Goal: Contribute content: Contribute content

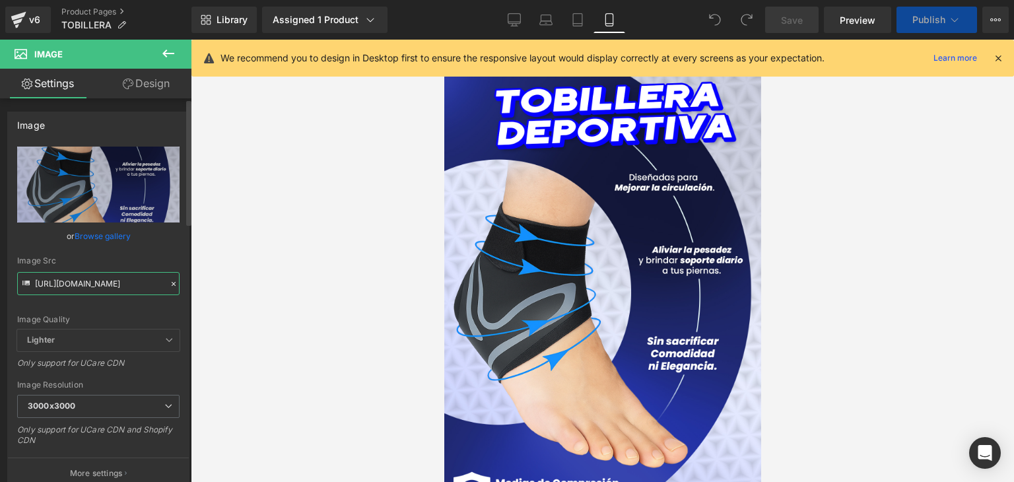
click at [86, 287] on input "[URL][DOMAIN_NAME]" at bounding box center [98, 283] width 162 height 23
paste input "35h4jZc1/8895e52073a3c7d5e8977a95a1bbd769.webp"
type input "[URL][DOMAIN_NAME]"
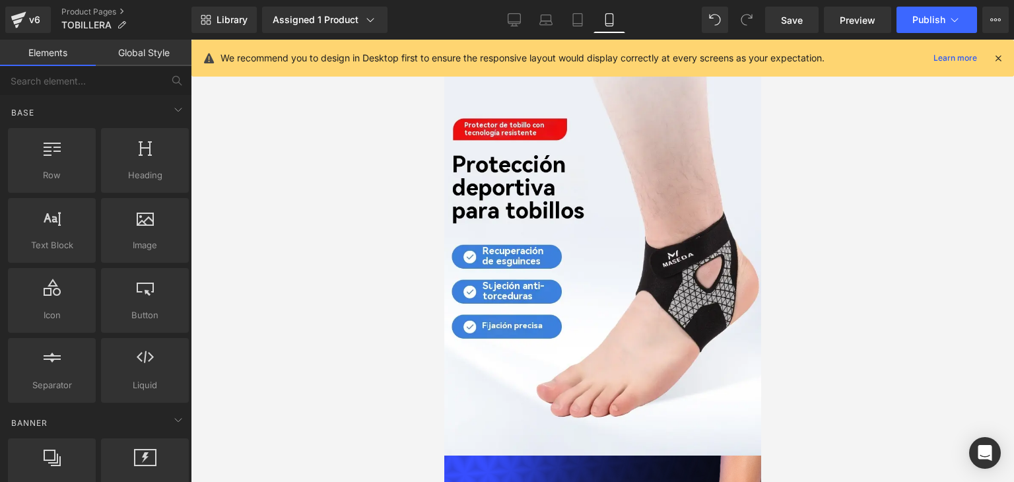
click at [218, 302] on div at bounding box center [602, 261] width 823 height 442
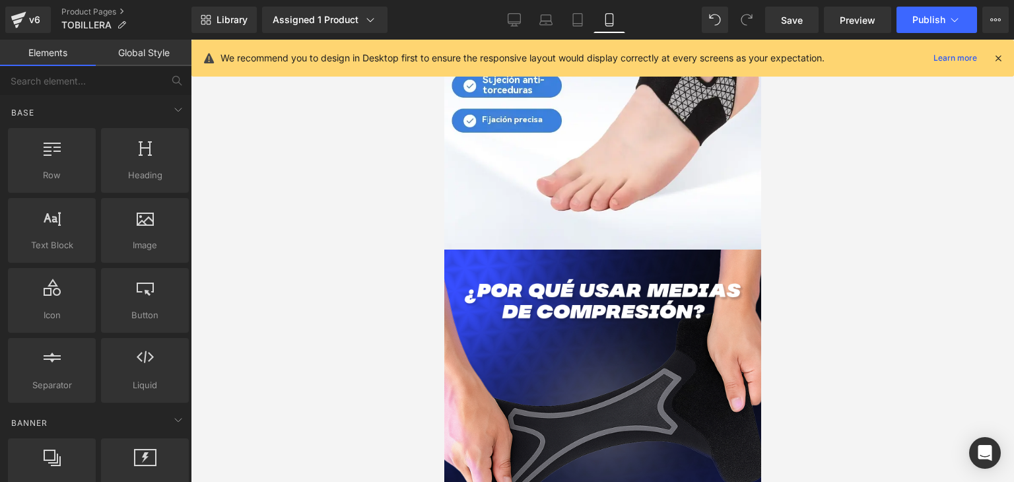
scroll to position [206, 0]
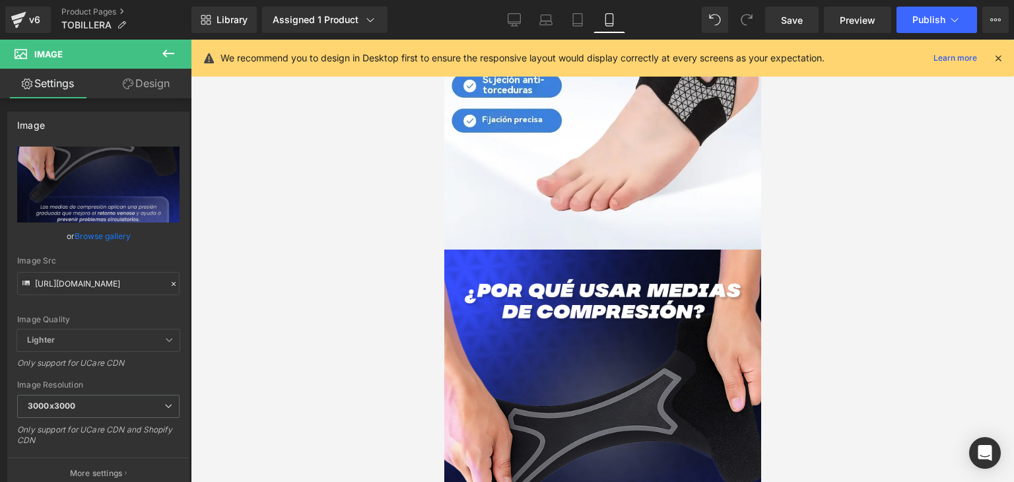
click at [96, 278] on input "[URL][DOMAIN_NAME]" at bounding box center [98, 283] width 162 height 23
paste input "GfwVPpTW/503260a44134e0e6a60ffcf623c28a5f.webp"
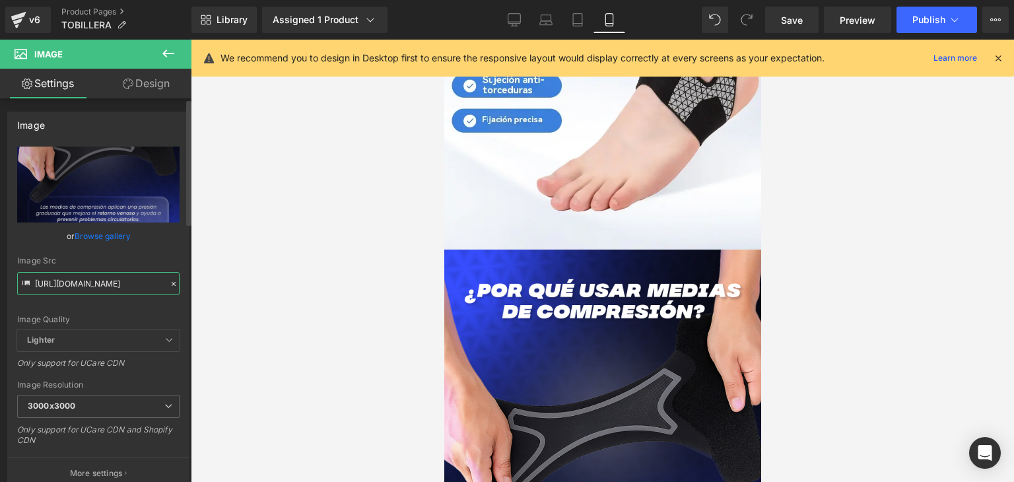
type input "[URL][DOMAIN_NAME]"
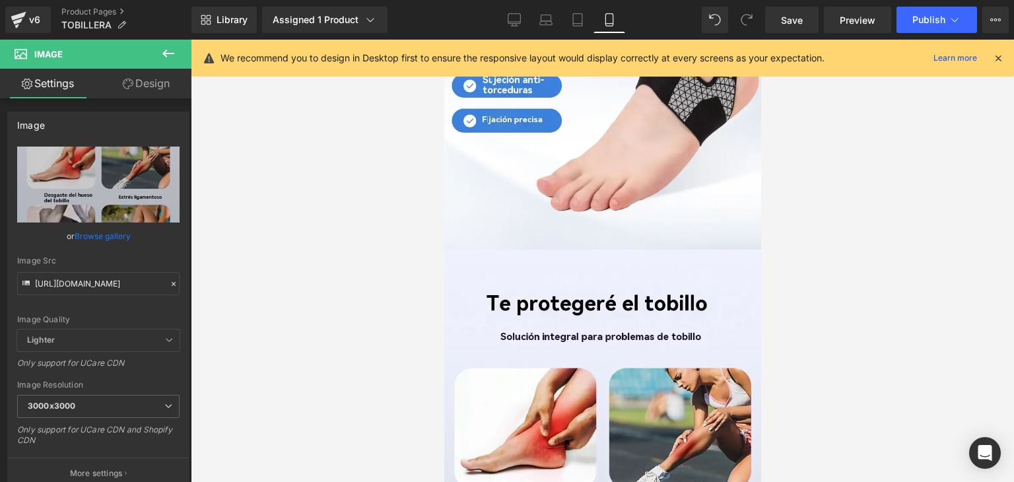
scroll to position [0, 0]
click at [248, 292] on div at bounding box center [602, 261] width 823 height 442
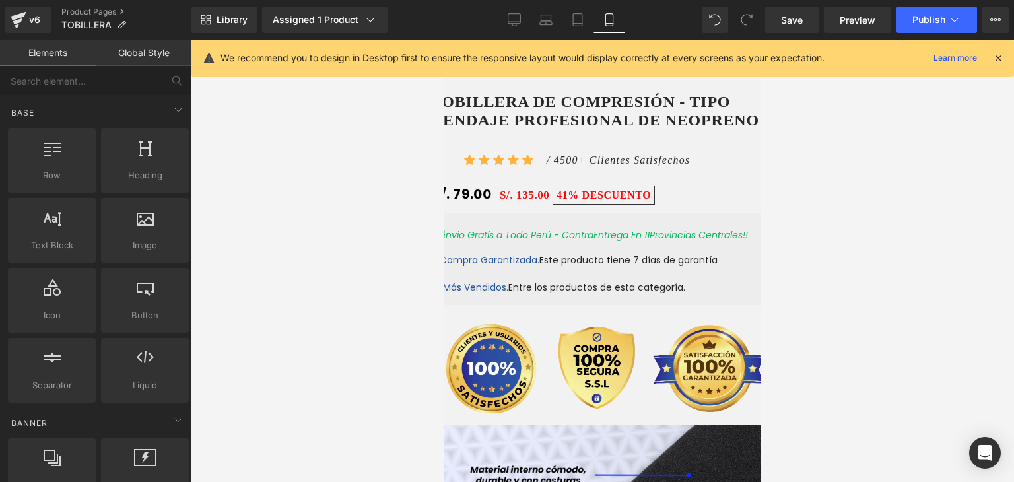
scroll to position [1041, 0]
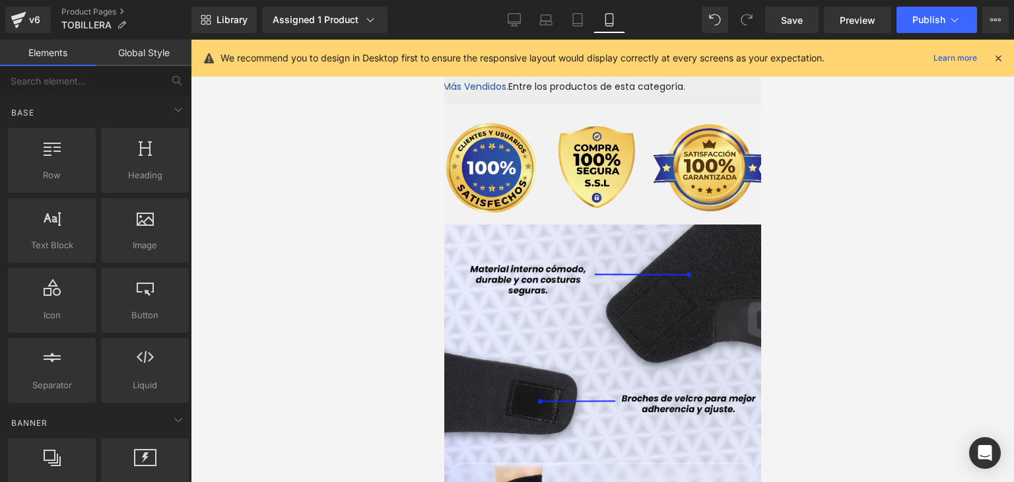
click at [563, 289] on img at bounding box center [602, 484] width 346 height 519
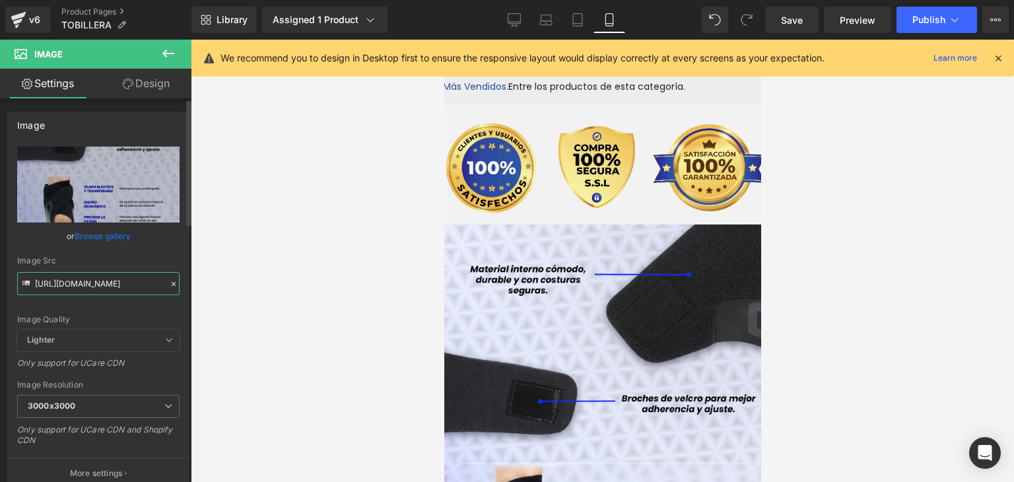
click at [83, 282] on input "[URL][DOMAIN_NAME]" at bounding box center [98, 283] width 162 height 23
paste input "gbtZPDMQ/c34775781f167d7278c7b89e0457b6ac.webp"
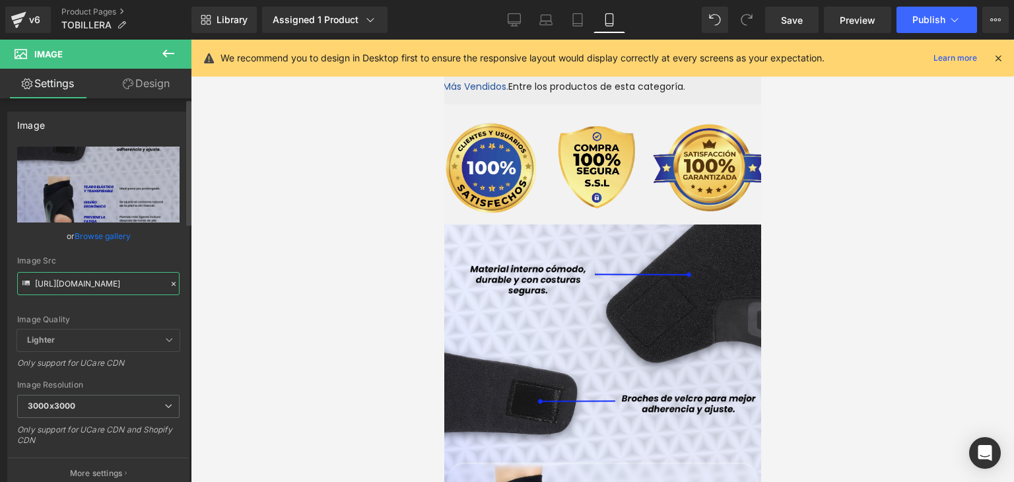
type input "[URL][DOMAIN_NAME]"
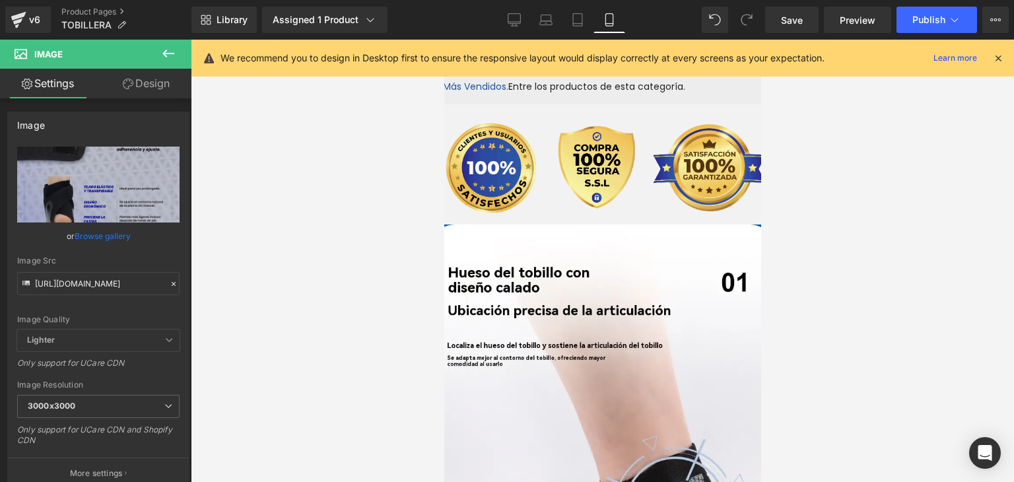
click at [286, 285] on div at bounding box center [602, 261] width 823 height 442
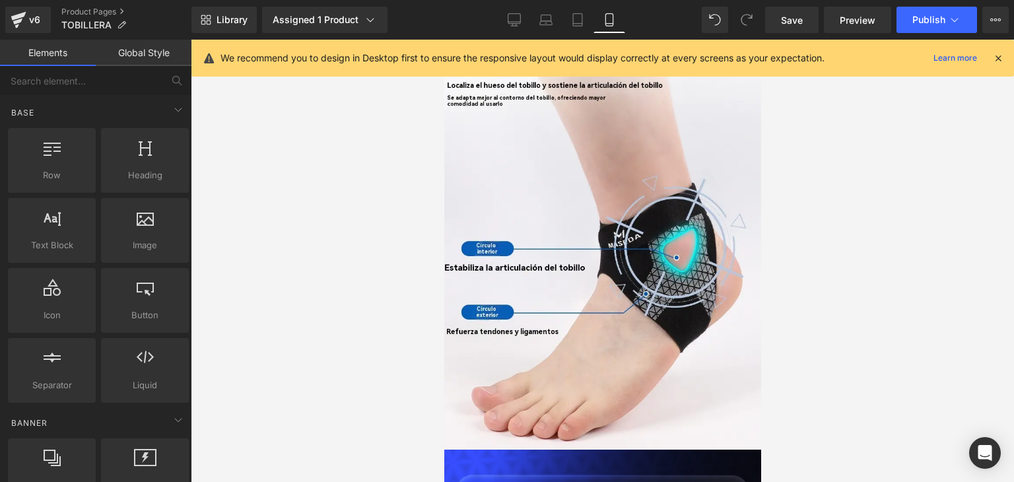
scroll to position [1491, 0]
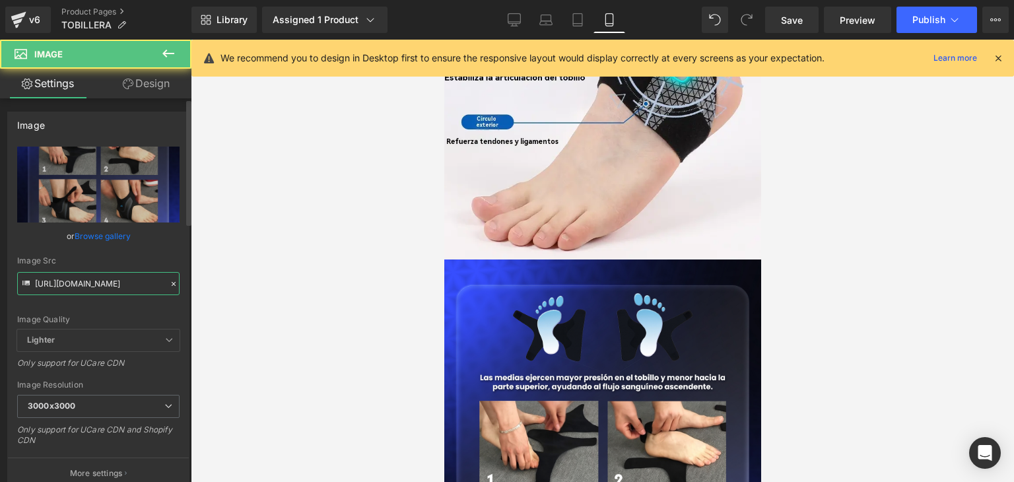
click at [108, 285] on input "[URL][DOMAIN_NAME]" at bounding box center [98, 283] width 162 height 23
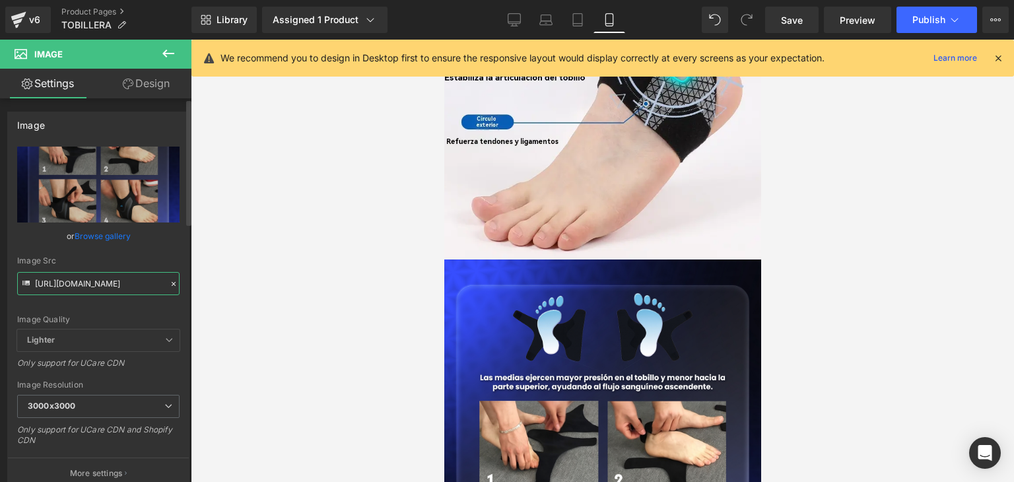
click at [108, 285] on input "[URL][DOMAIN_NAME]" at bounding box center [98, 283] width 162 height 23
paste input "9XFbTj3/f107b7cb03405fb6b52e61ab6a5365f6.webp"
type input "[URL][DOMAIN_NAME]"
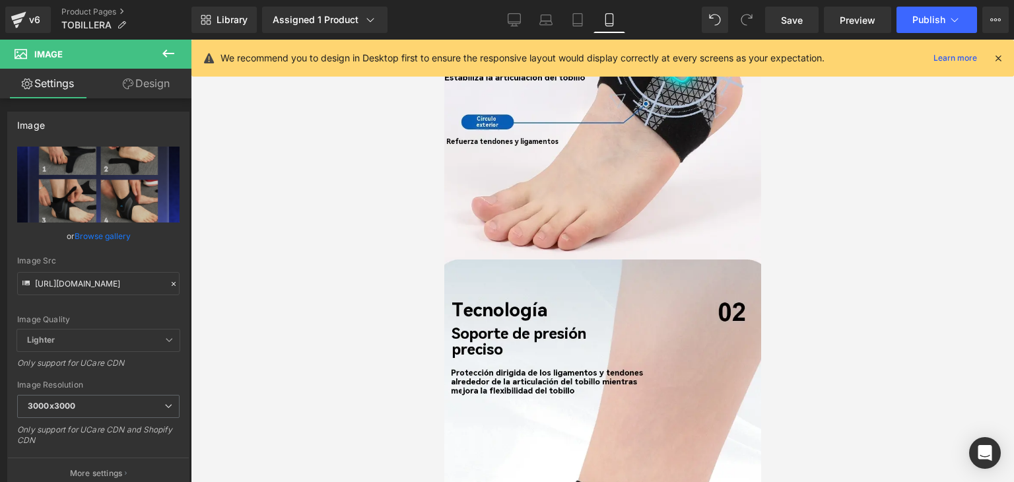
scroll to position [0, 0]
click at [254, 308] on div at bounding box center [602, 261] width 823 height 442
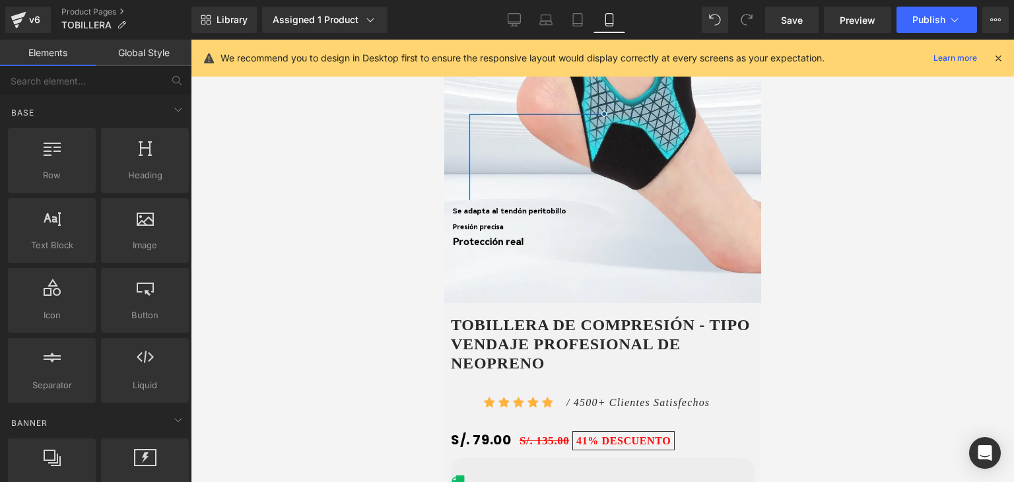
scroll to position [2195, 0]
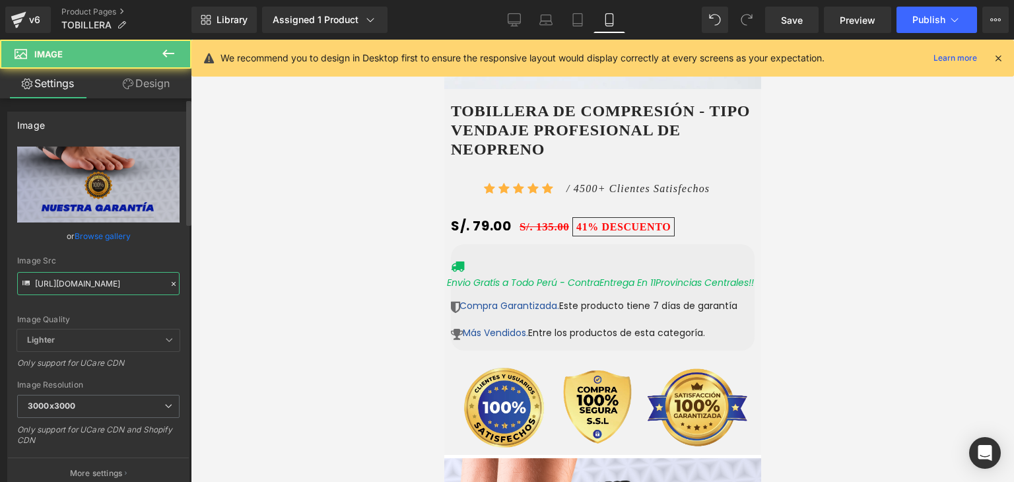
click at [90, 284] on input "[URL][DOMAIN_NAME]" at bounding box center [98, 283] width 162 height 23
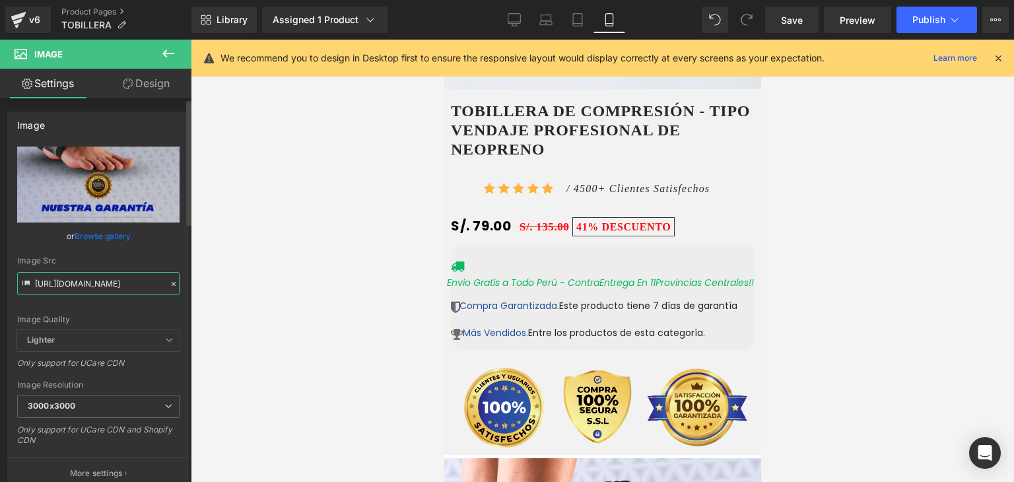
click at [90, 284] on input "[URL][DOMAIN_NAME]" at bounding box center [98, 283] width 162 height 23
paste input "dwgvywnm/126ef993a5b6c84a8b0898f59c00c226.webp"
type input "[URL][DOMAIN_NAME]"
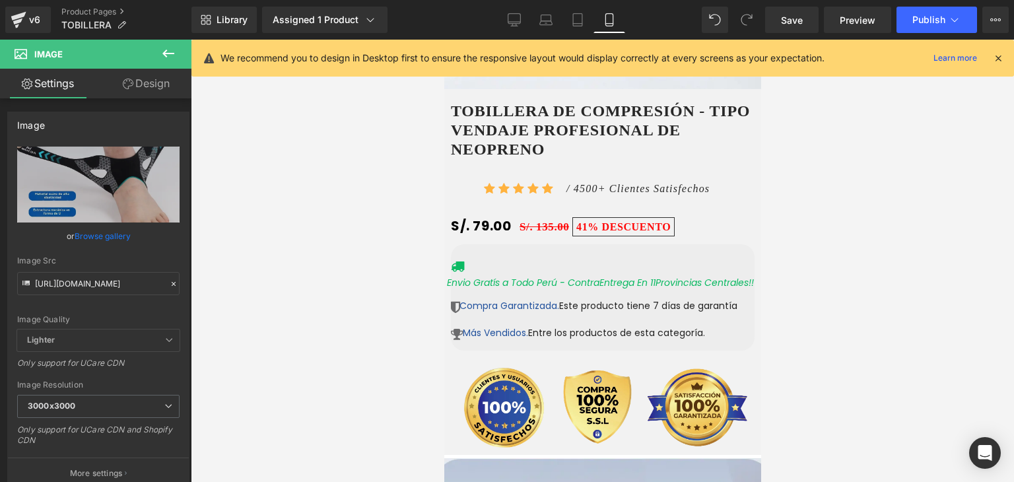
scroll to position [0, 0]
click at [289, 250] on div at bounding box center [602, 261] width 823 height 442
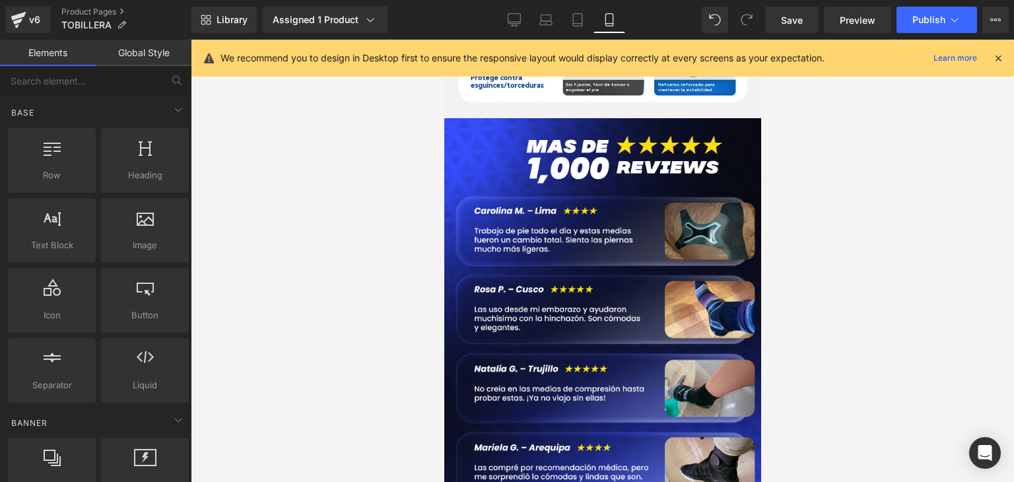
scroll to position [3111, 0]
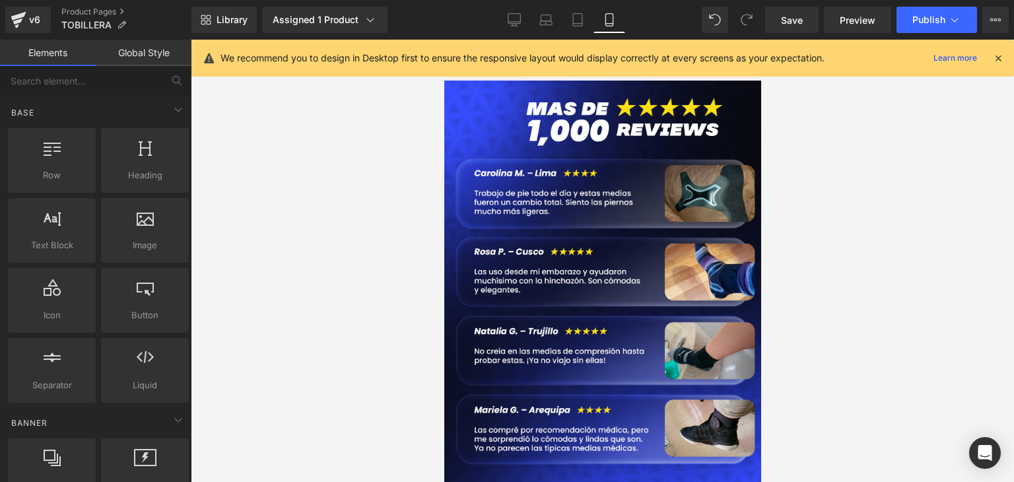
click at [553, 359] on img at bounding box center [602, 333] width 337 height 505
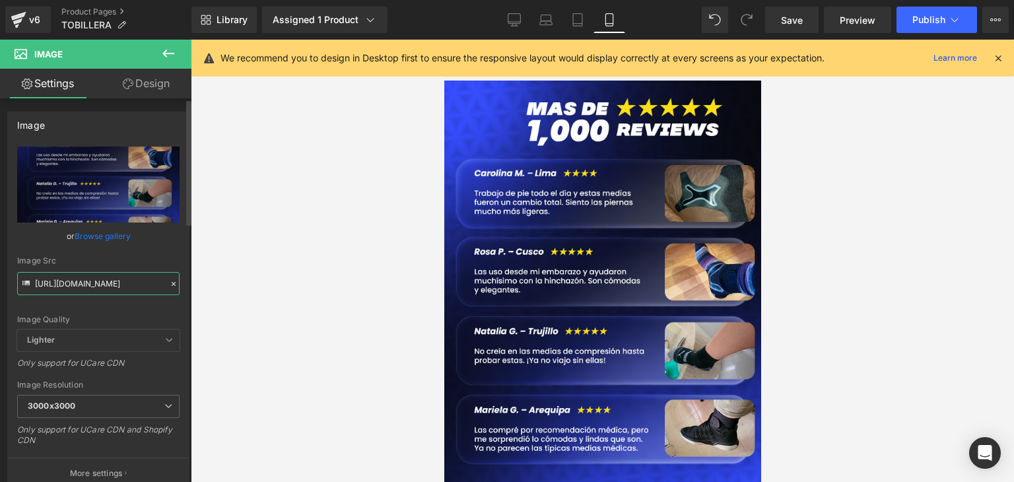
click at [85, 276] on input "[URL][DOMAIN_NAME]" at bounding box center [98, 283] width 162 height 23
paste input "wZkCVkkh/933b8a55b67f231fd93411dc657c5a91.webp"
type input "[URL][DOMAIN_NAME]"
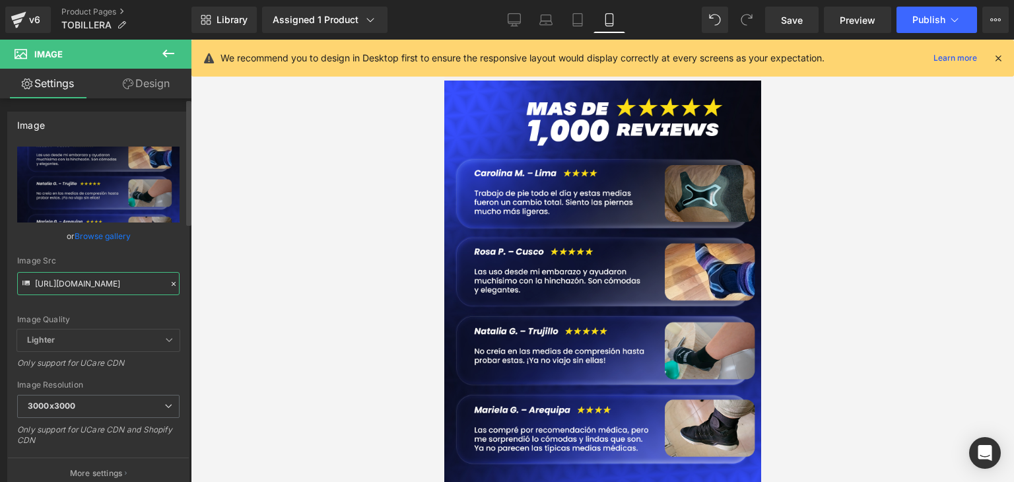
scroll to position [0, 143]
click at [350, 281] on div at bounding box center [602, 261] width 823 height 442
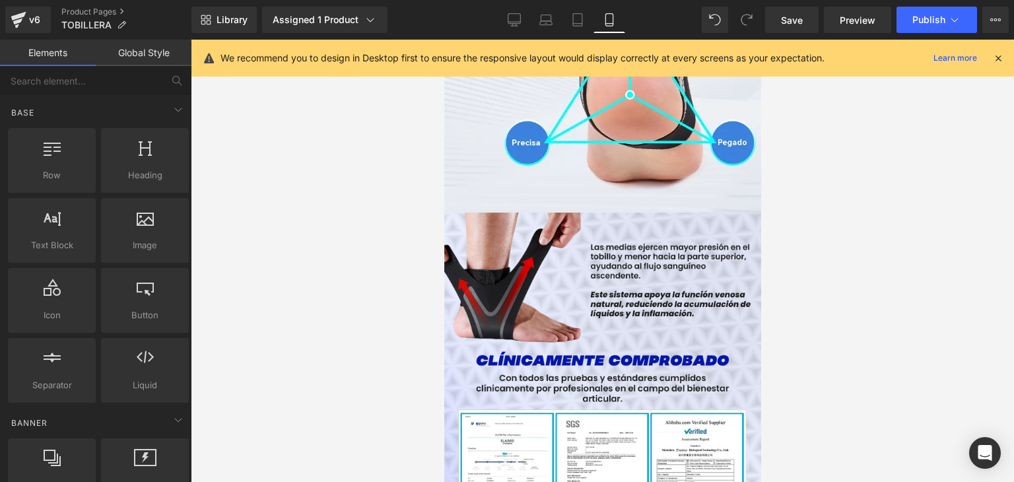
scroll to position [3444, 0]
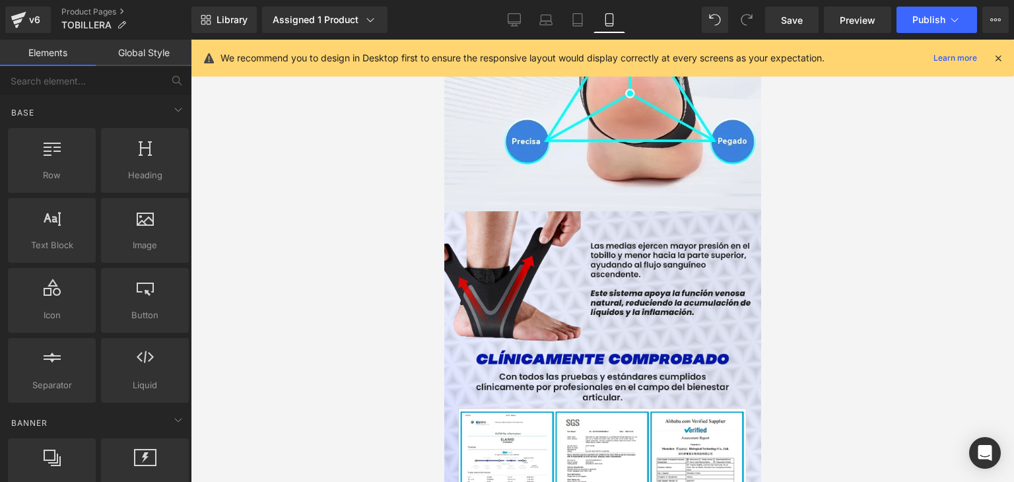
click at [612, 248] on img at bounding box center [602, 463] width 337 height 505
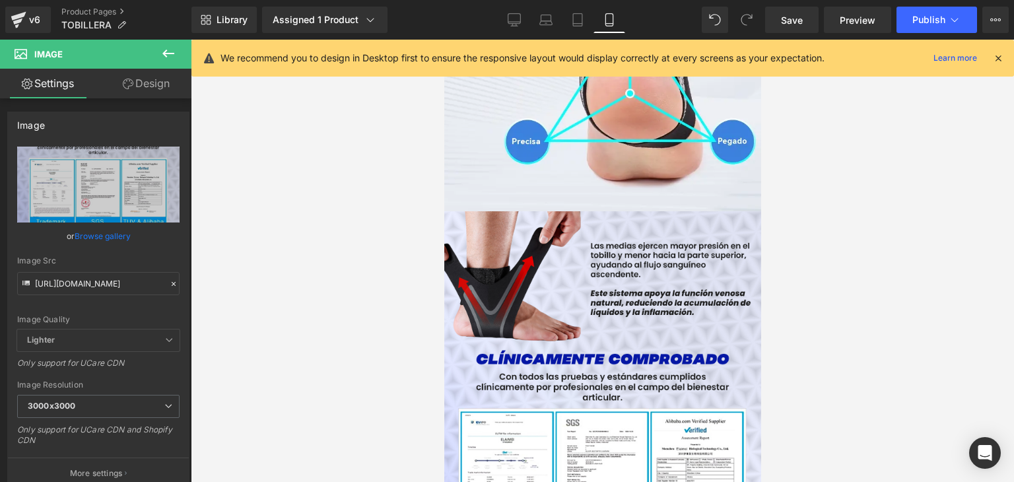
click at [444, 40] on icon at bounding box center [444, 40] width 0 height 0
click at [444, 40] on link at bounding box center [444, 40] width 0 height 0
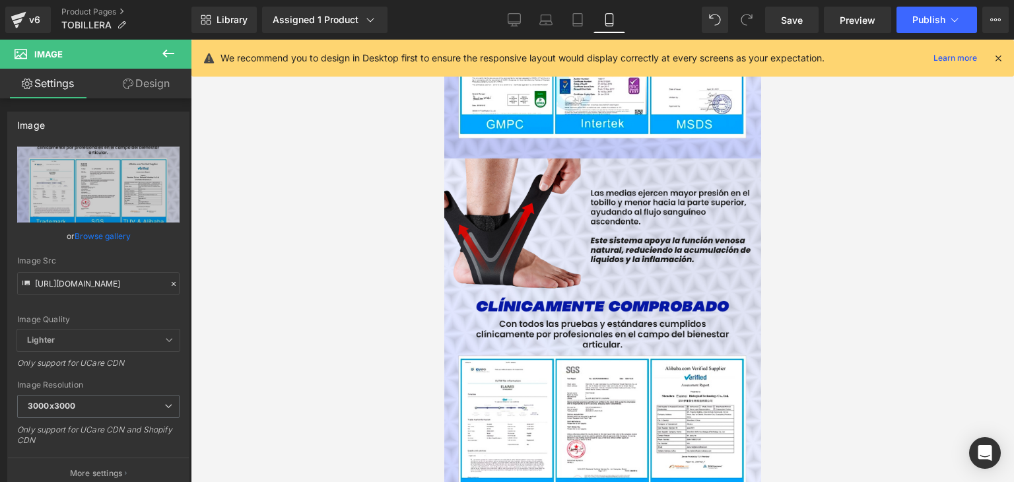
click at [621, 267] on img at bounding box center [602, 410] width 337 height 505
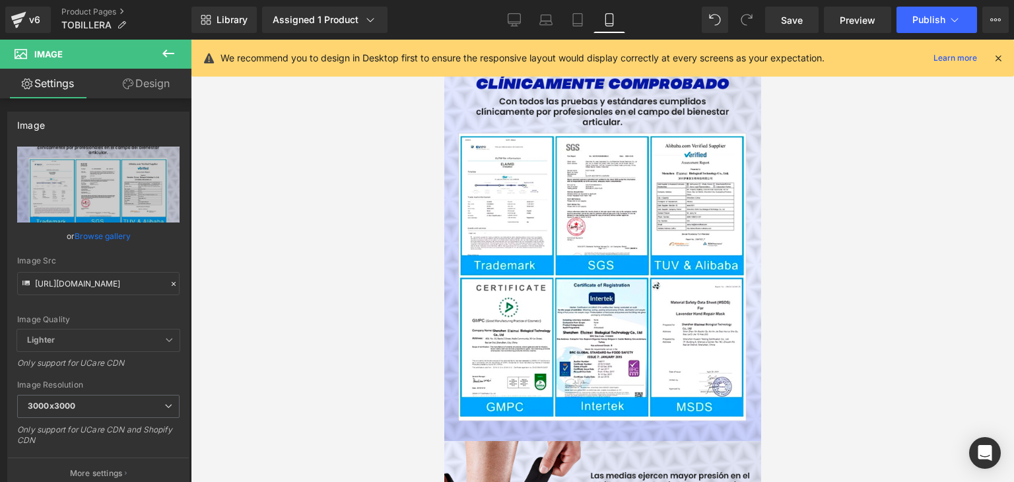
scroll to position [3611, 0]
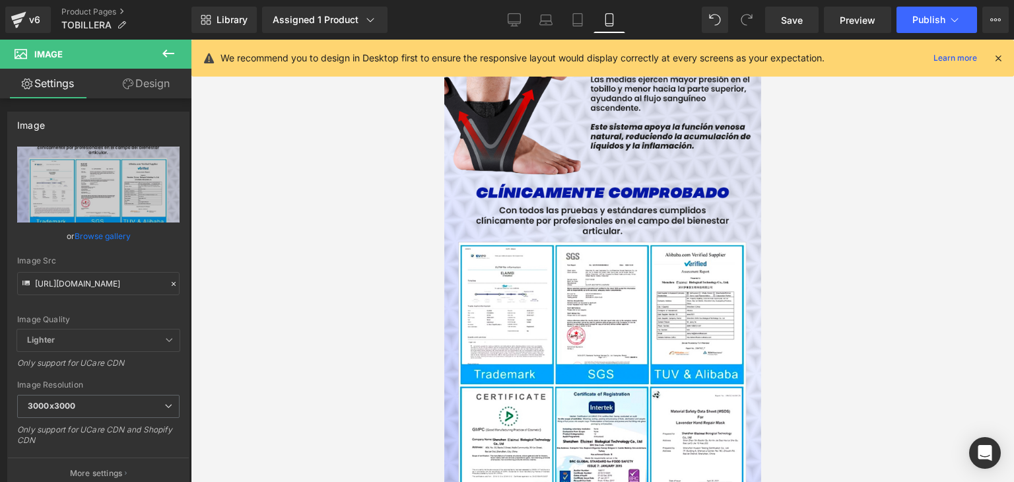
click at [611, 269] on img at bounding box center [602, 297] width 337 height 505
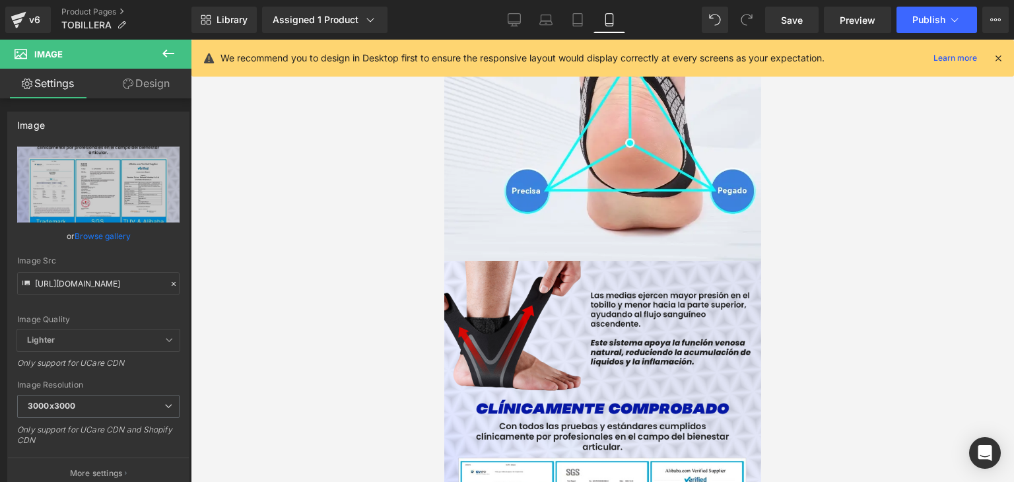
scroll to position [3394, 0]
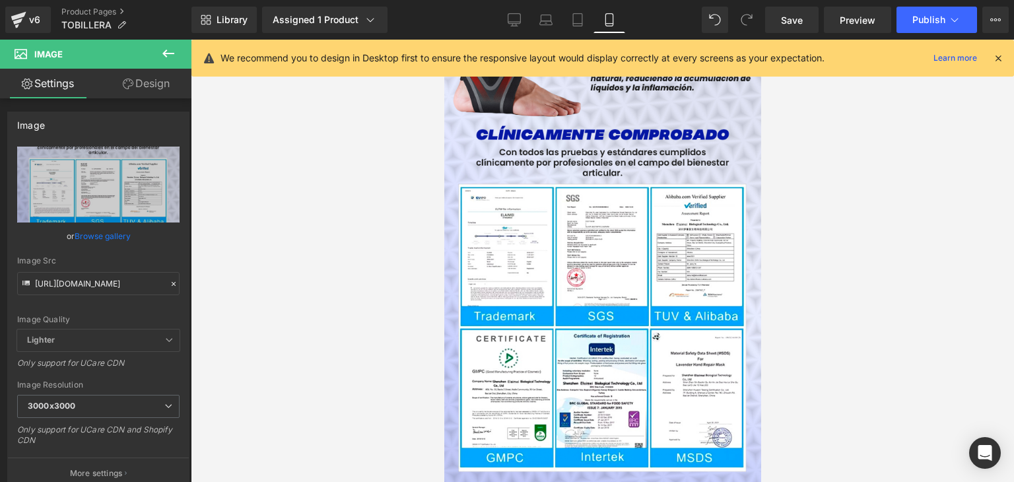
scroll to position [3560, 0]
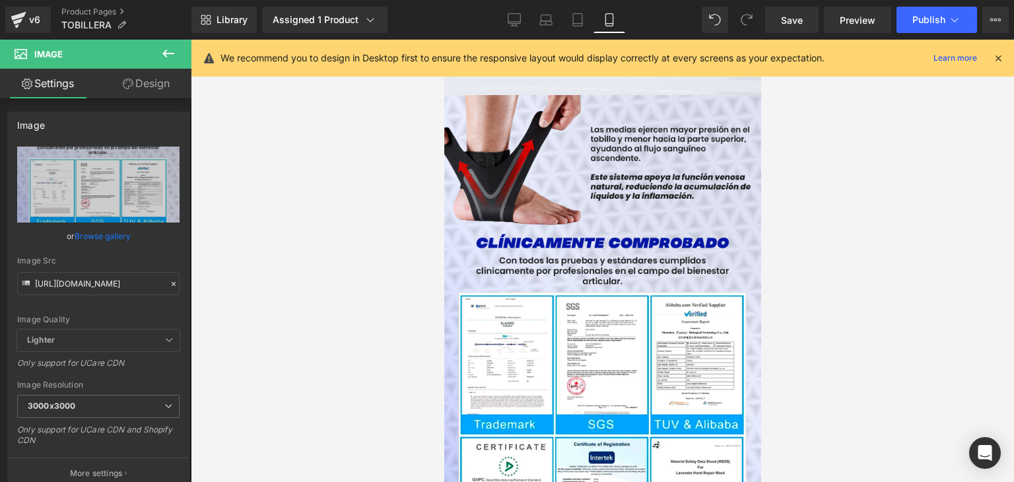
click at [654, 285] on img at bounding box center [602, 347] width 337 height 505
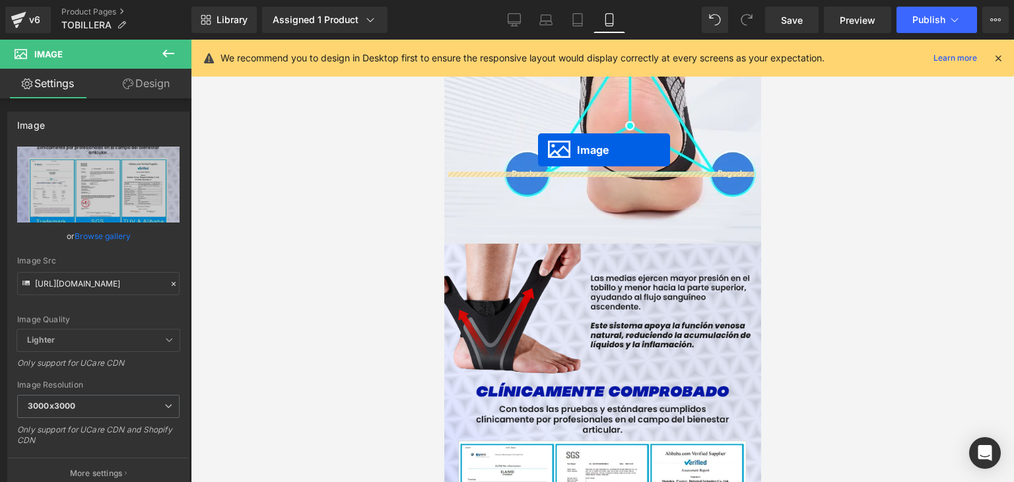
scroll to position [3399, 0]
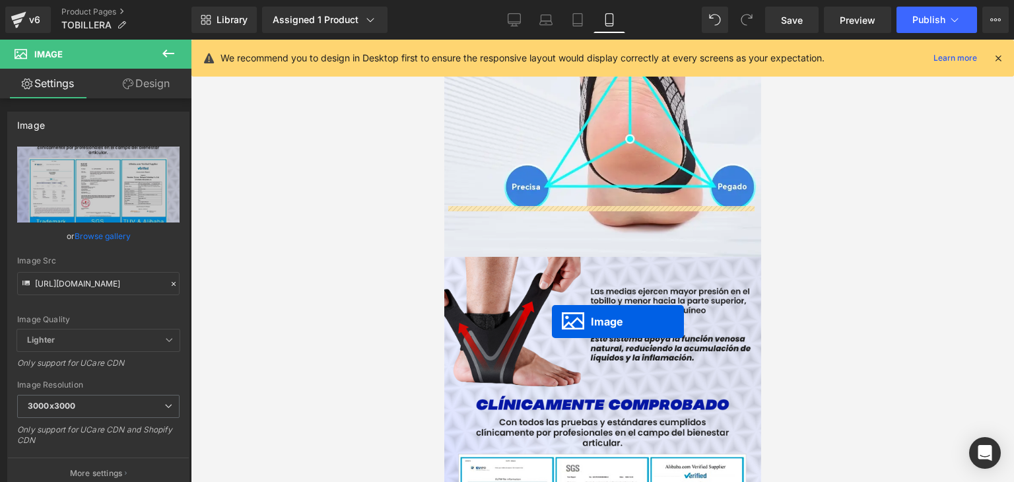
drag, startPoint x: 556, startPoint y: 289, endPoint x: 551, endPoint y: 322, distance: 34.0
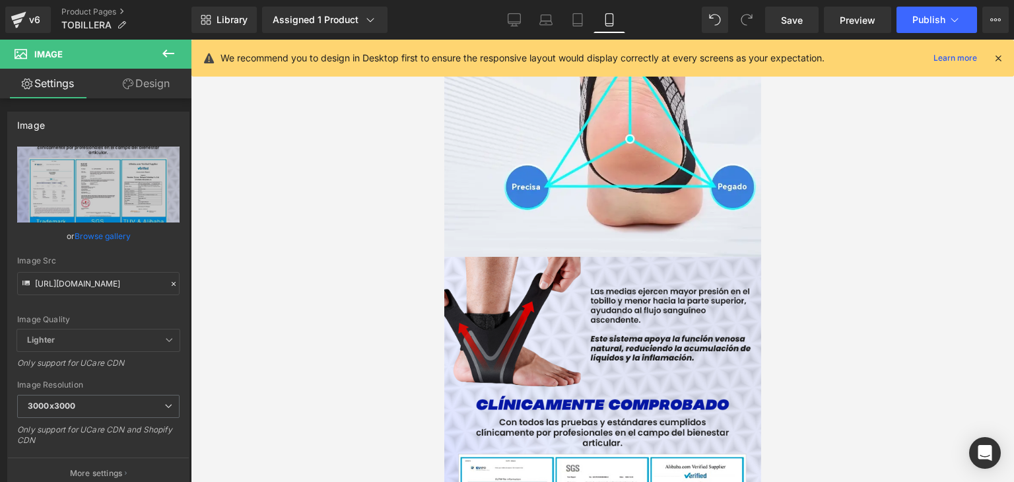
click at [444, 40] on icon at bounding box center [444, 40] width 0 height 0
click at [444, 40] on link at bounding box center [444, 40] width 0 height 0
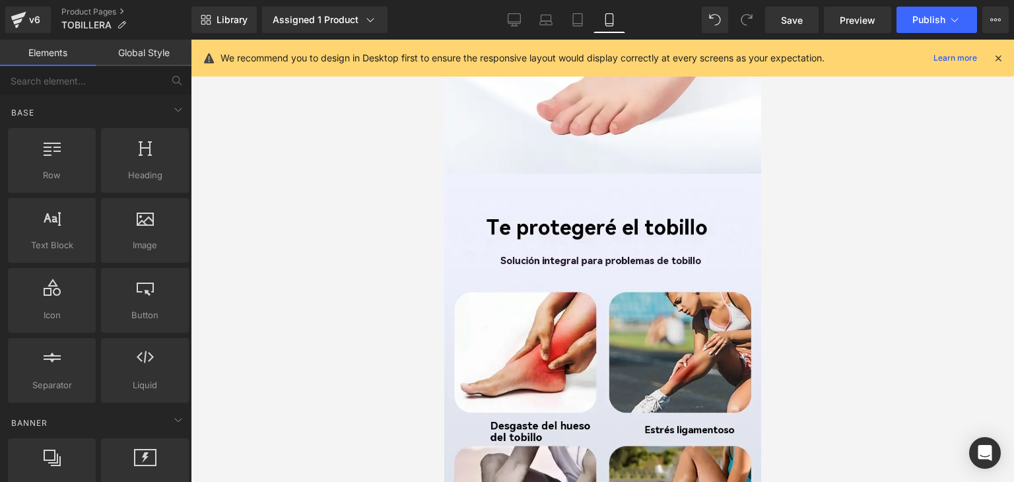
scroll to position [0, 0]
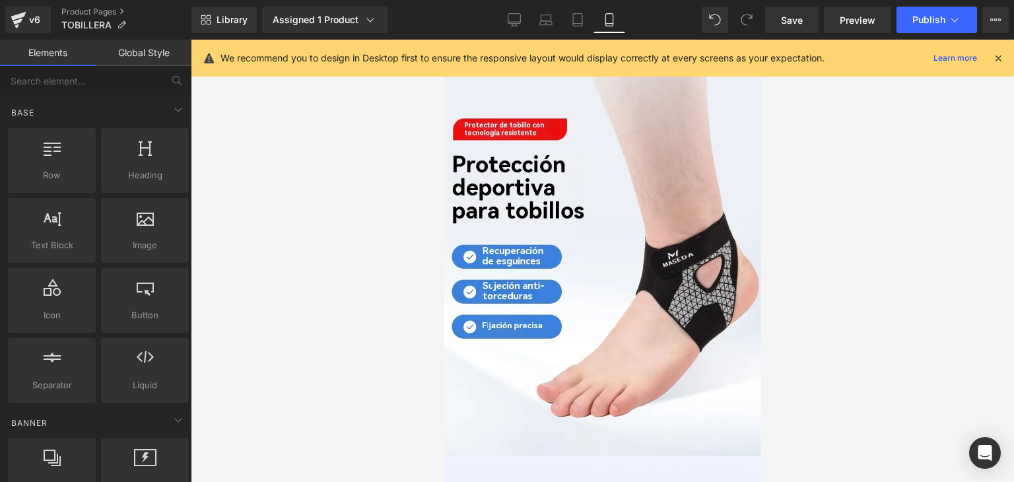
click at [637, 190] on img at bounding box center [602, 251] width 337 height 423
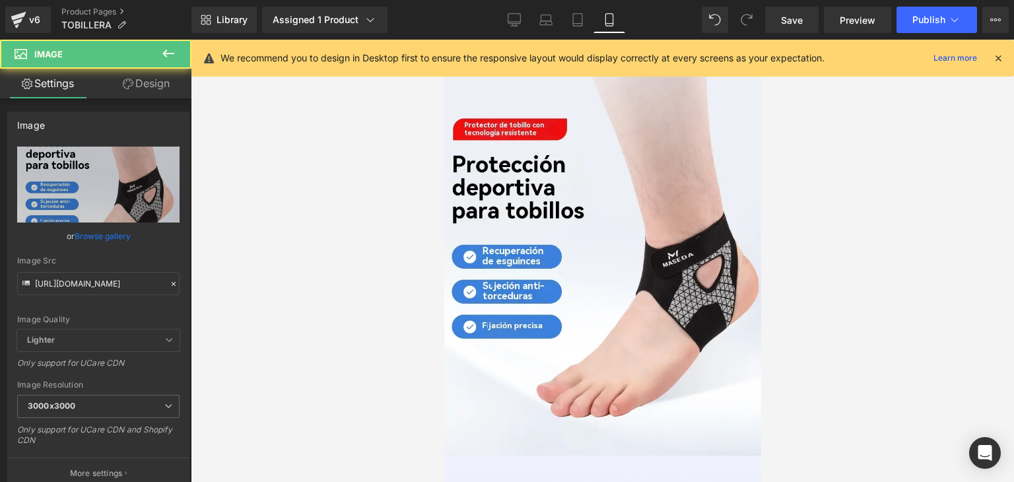
click at [444, 40] on icon at bounding box center [444, 40] width 0 height 0
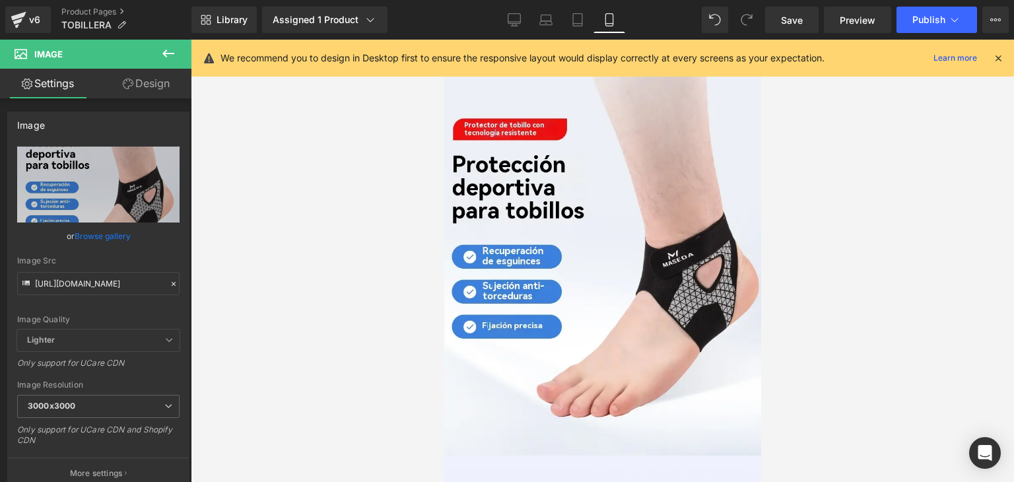
click at [444, 40] on link at bounding box center [444, 40] width 0 height 0
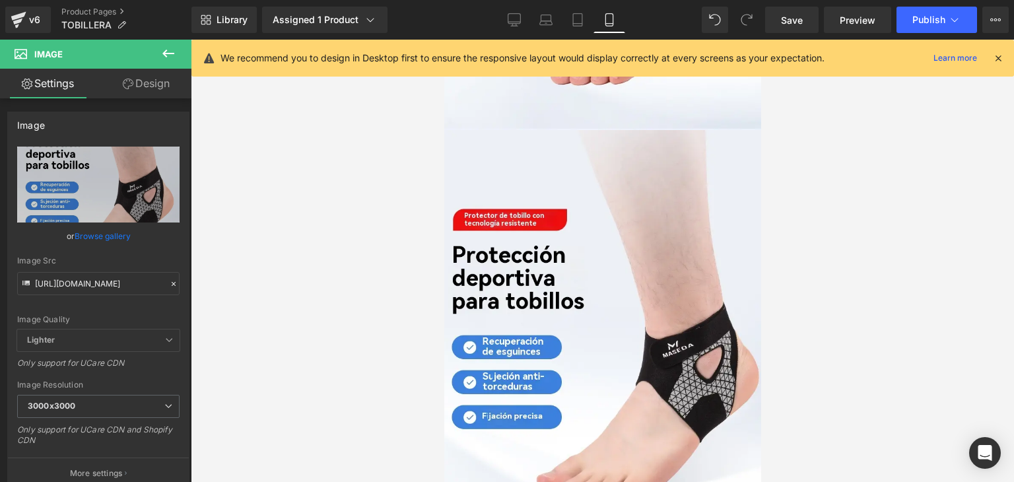
scroll to position [397, 0]
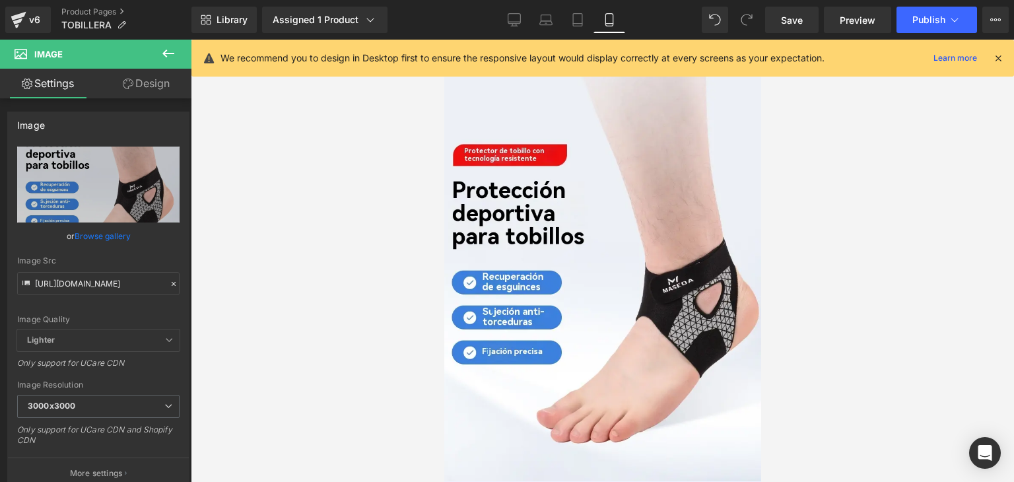
click at [624, 318] on img at bounding box center [602, 276] width 337 height 423
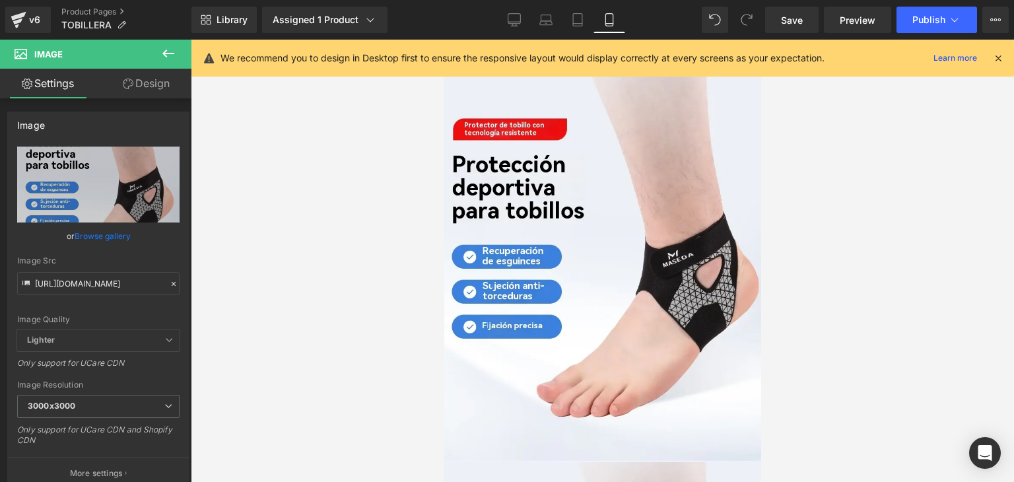
click at [590, 201] on img at bounding box center [602, 251] width 337 height 423
click at [129, 286] on input "[URL][DOMAIN_NAME]" at bounding box center [98, 283] width 162 height 23
paste input "84Lr7QB8/e09bc0cf8d2421c8a3e4cfb1a2aaef62"
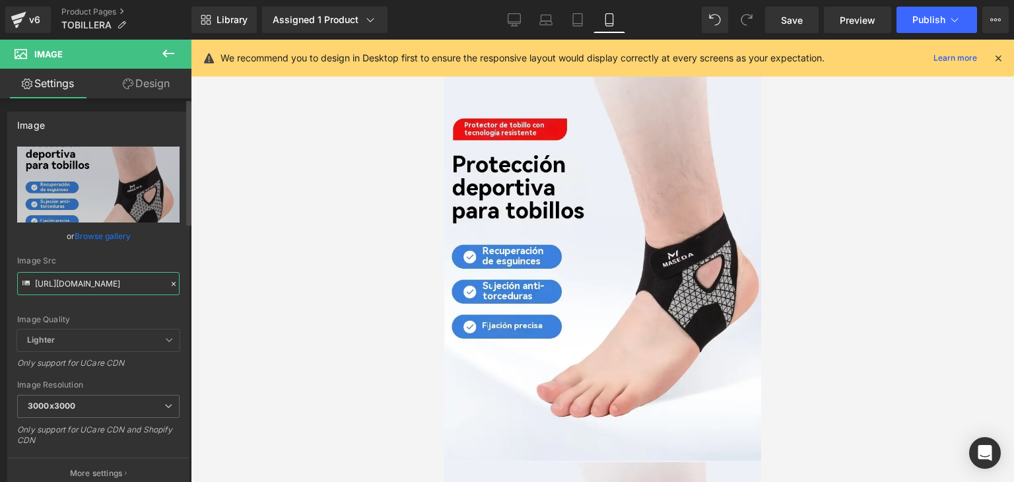
type input "[URL][DOMAIN_NAME]"
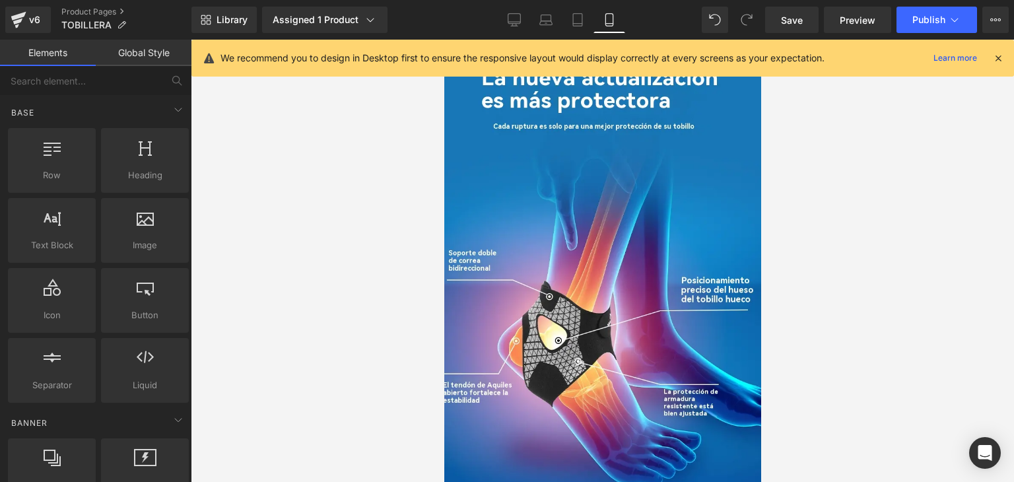
click at [314, 302] on div at bounding box center [602, 261] width 823 height 442
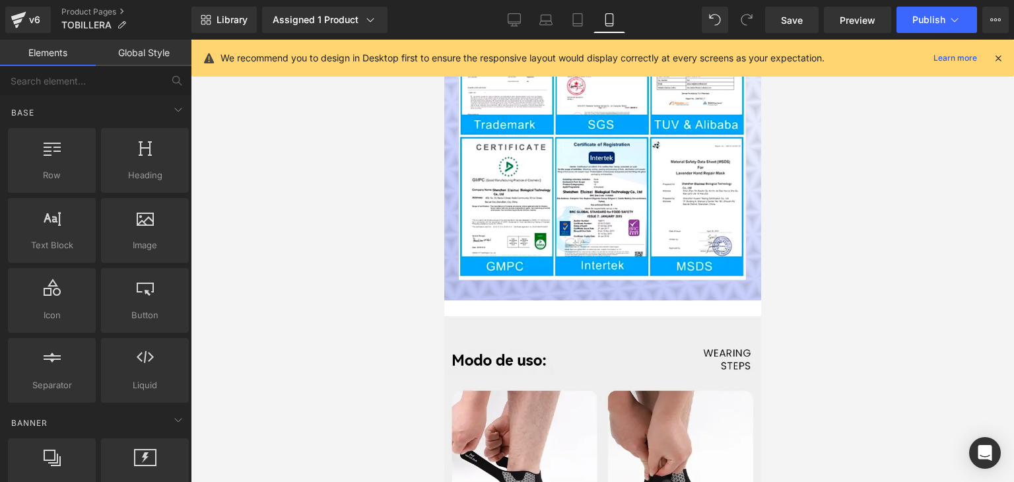
scroll to position [4633, 0]
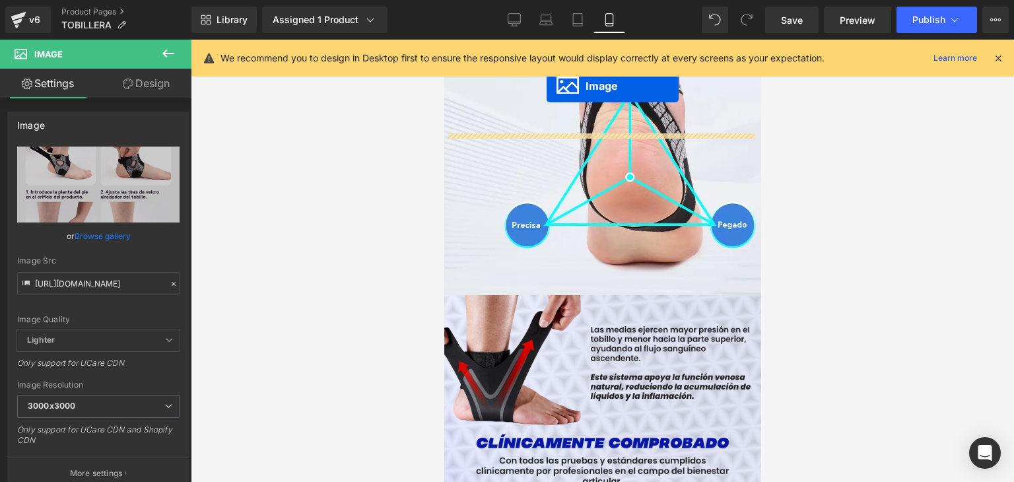
scroll to position [4116, 0]
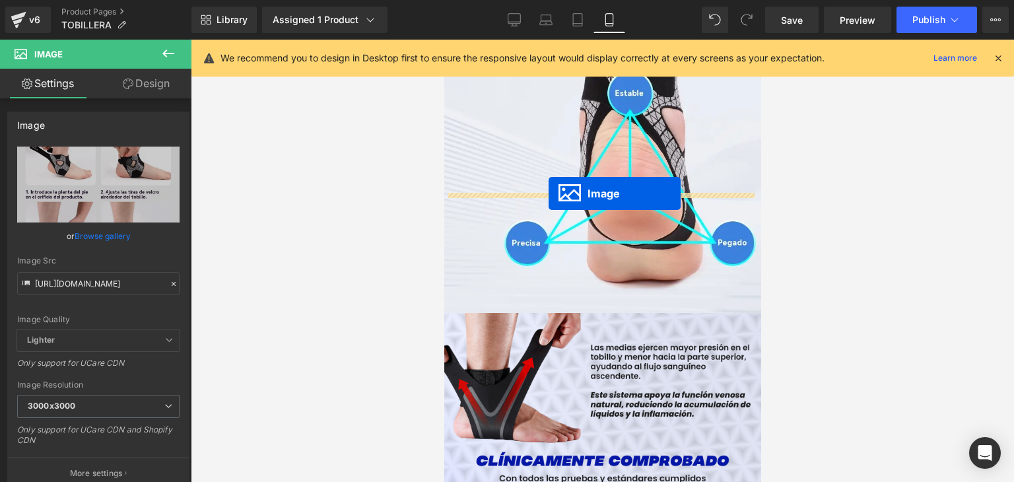
drag, startPoint x: 578, startPoint y: 390, endPoint x: 548, endPoint y: 193, distance: 199.1
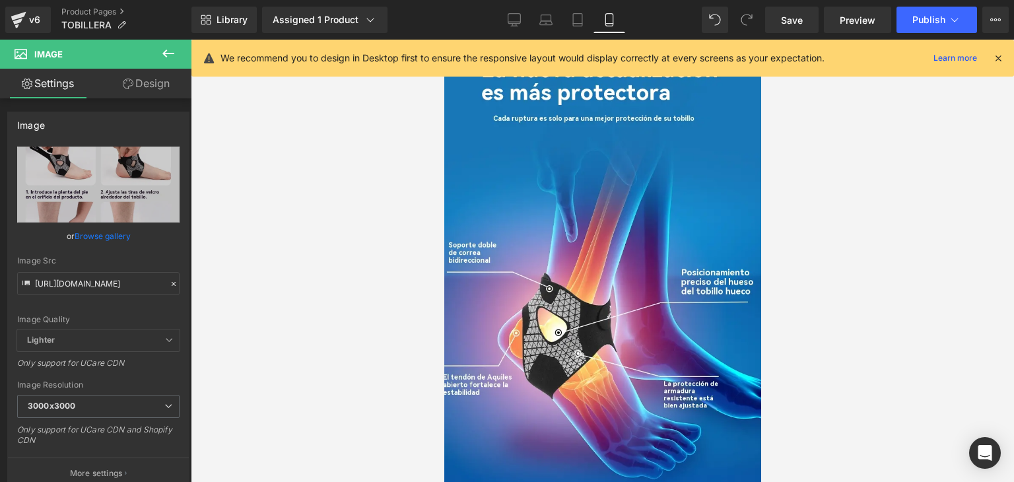
scroll to position [0, 0]
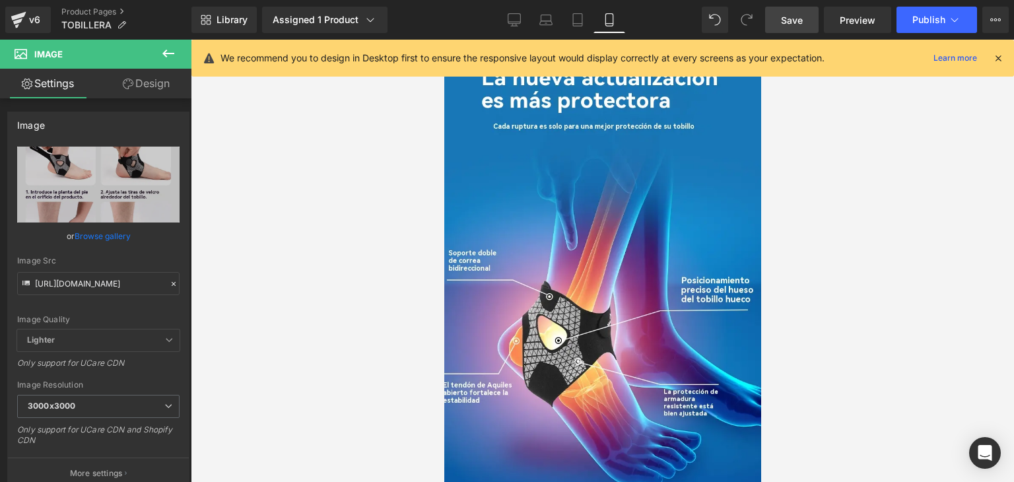
click at [795, 24] on span "Save" at bounding box center [792, 20] width 22 height 14
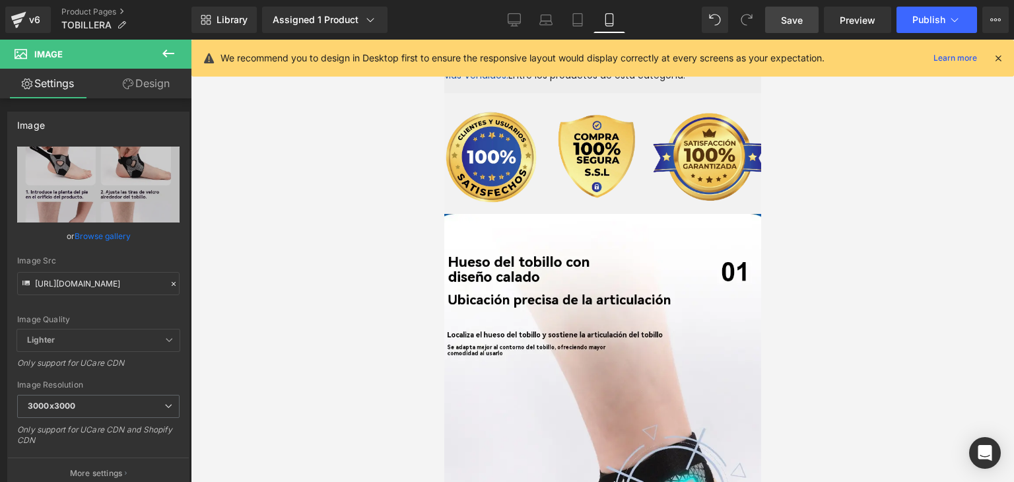
scroll to position [1836, 0]
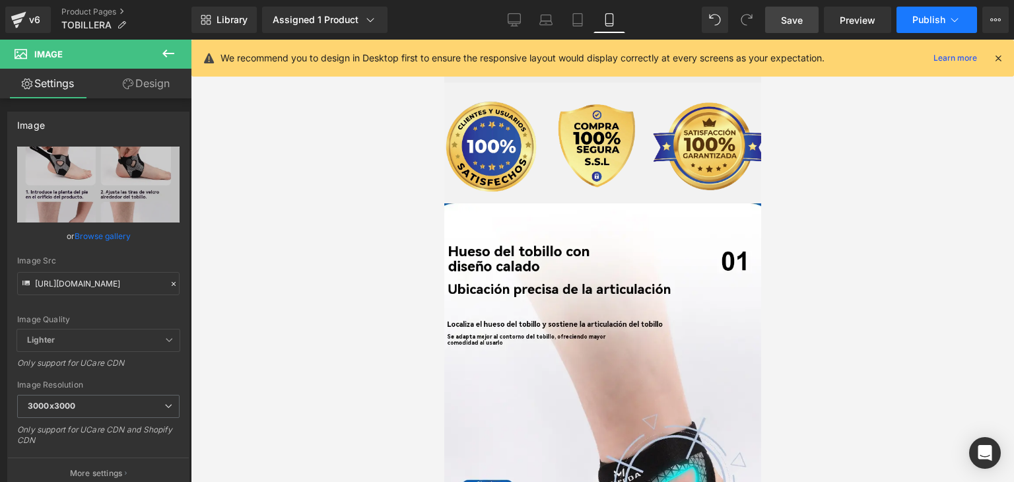
click at [926, 20] on span "Publish" at bounding box center [929, 20] width 33 height 11
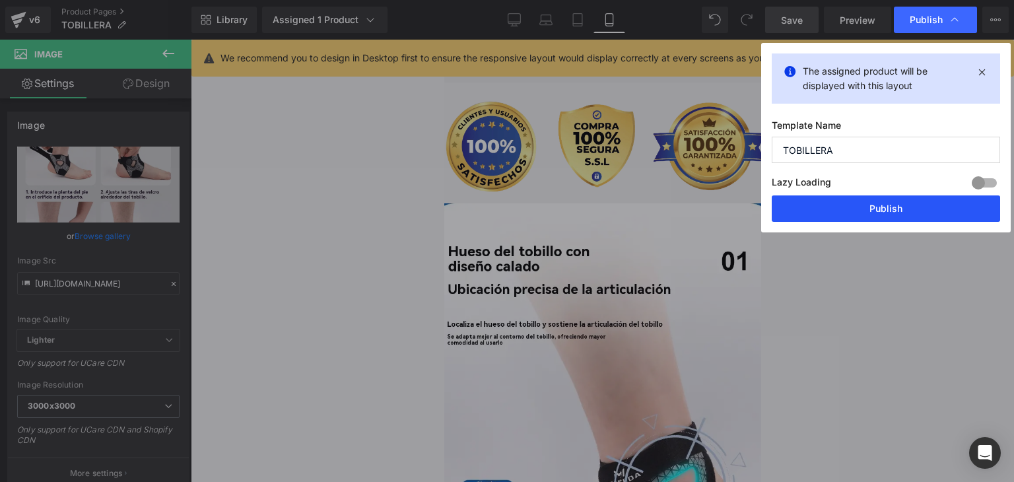
click at [856, 221] on button "Publish" at bounding box center [886, 208] width 228 height 26
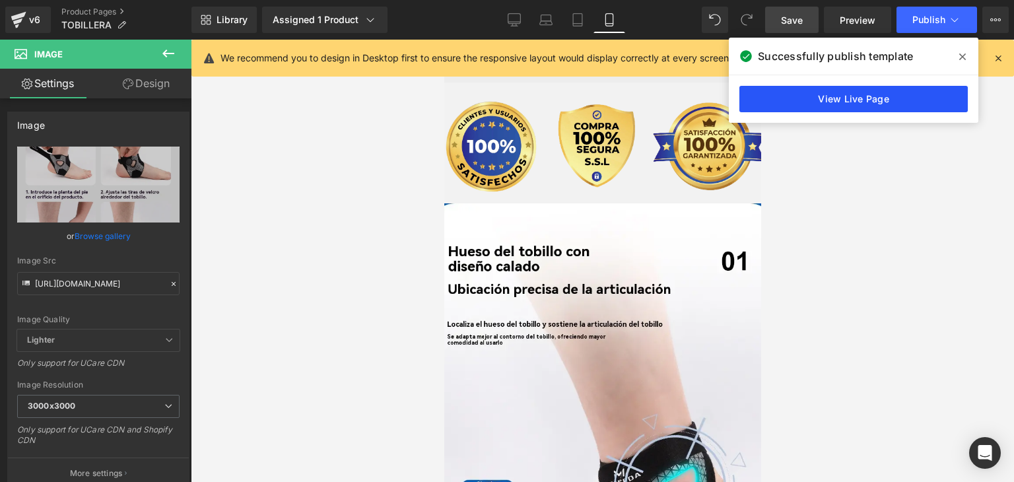
click at [887, 96] on link "View Live Page" at bounding box center [854, 99] width 228 height 26
